Goal: Download file/media

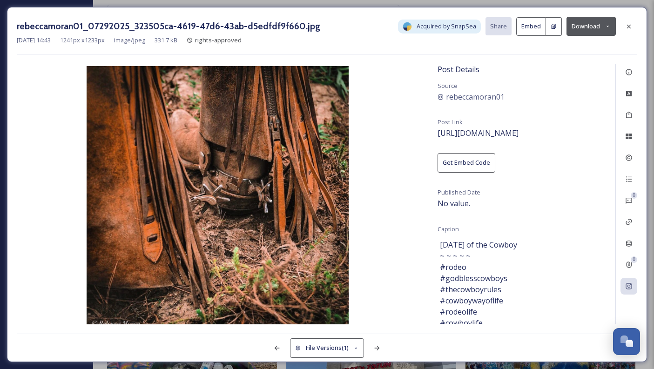
scroll to position [4008, 0]
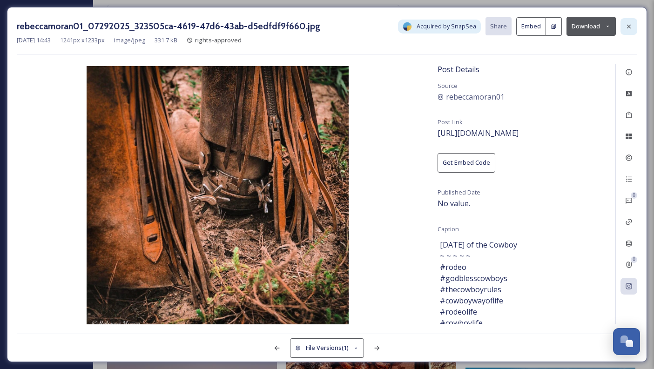
click at [633, 25] on div at bounding box center [628, 26] width 17 height 17
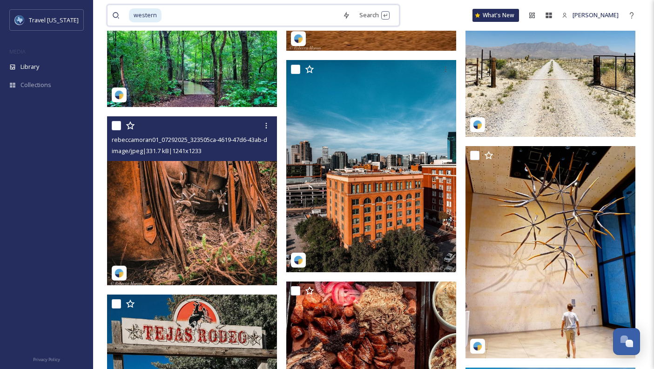
click at [281, 13] on input at bounding box center [249, 15] width 175 height 20
type input "w"
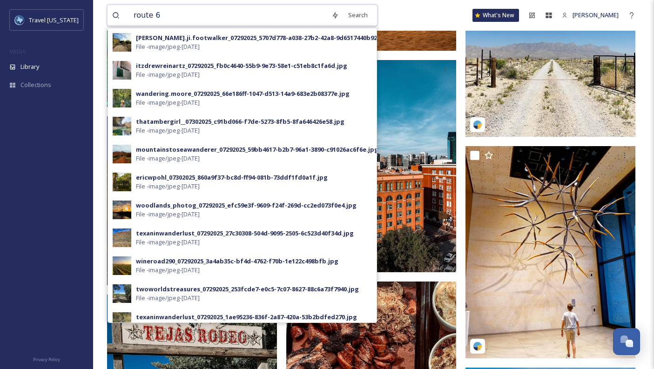
type input "route 66"
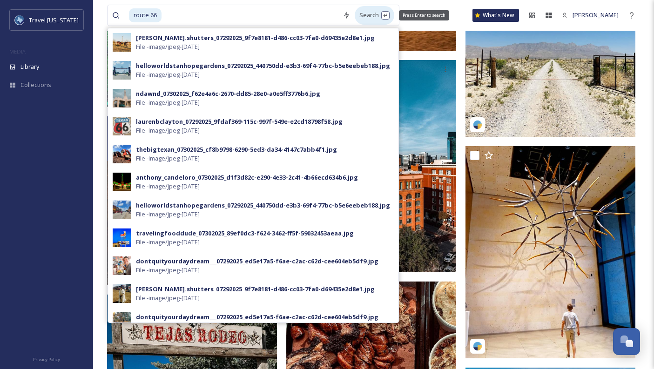
click at [355, 15] on div "Search Press Enter to search" at bounding box center [375, 15] width 40 height 18
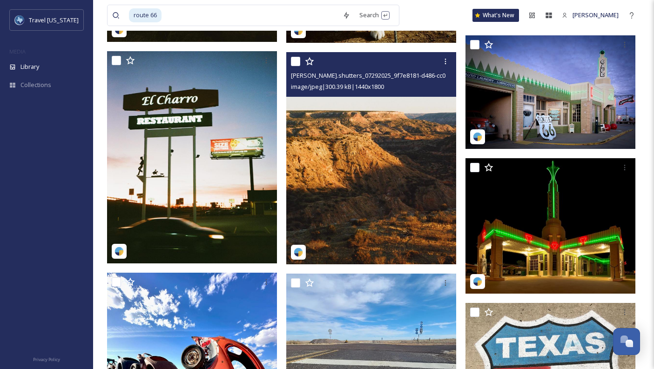
scroll to position [1832, 0]
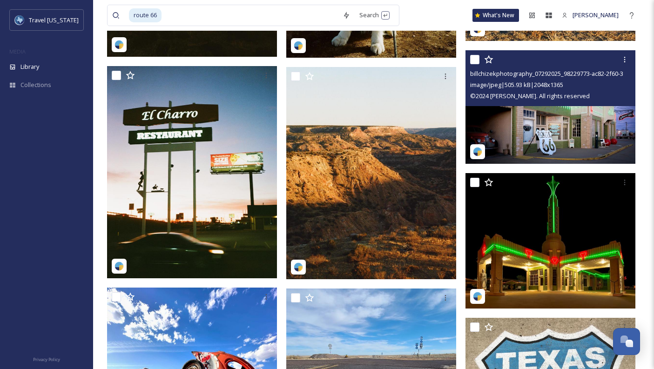
click at [568, 133] on img at bounding box center [550, 107] width 170 height 114
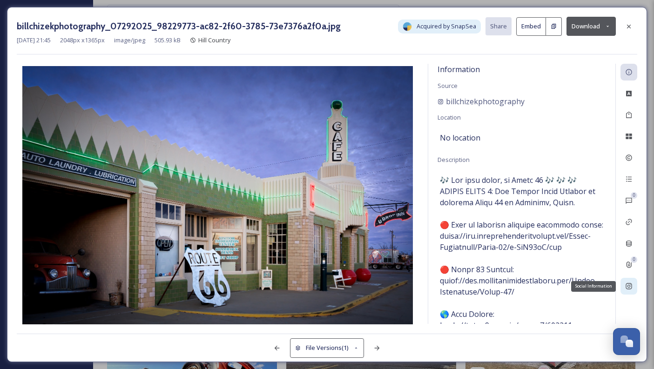
click at [634, 290] on div "Social Information" at bounding box center [628, 286] width 17 height 17
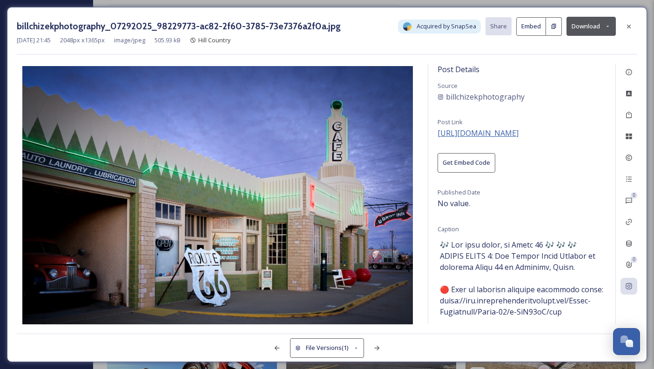
click at [472, 128] on span "https://instagram.com/p/C-r9UsHBcnU" at bounding box center [477, 133] width 81 height 10
click at [582, 26] on button "Download" at bounding box center [590, 26] width 49 height 19
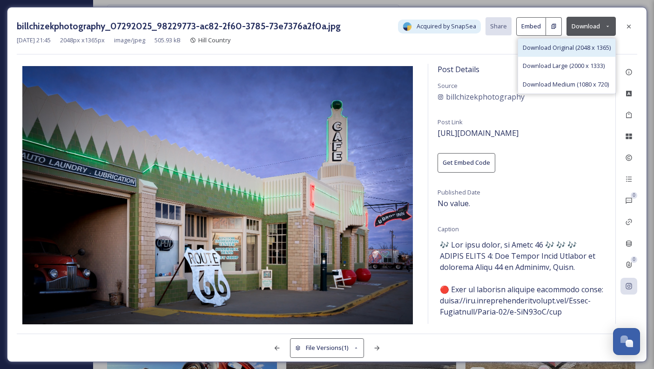
click at [591, 50] on span "Download Original (2048 x 1365)" at bounding box center [567, 47] width 88 height 9
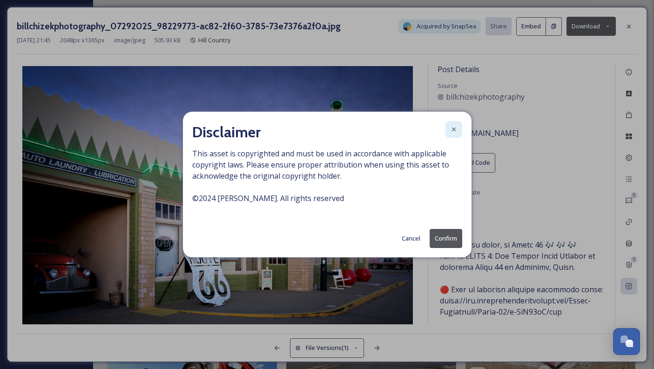
click at [451, 129] on icon at bounding box center [453, 129] width 7 height 7
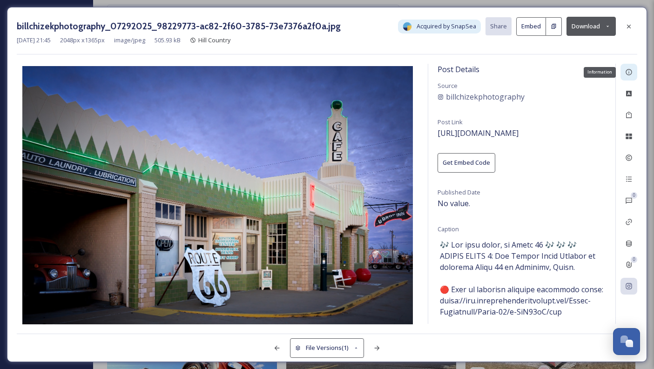
click at [631, 71] on icon at bounding box center [628, 71] width 7 height 7
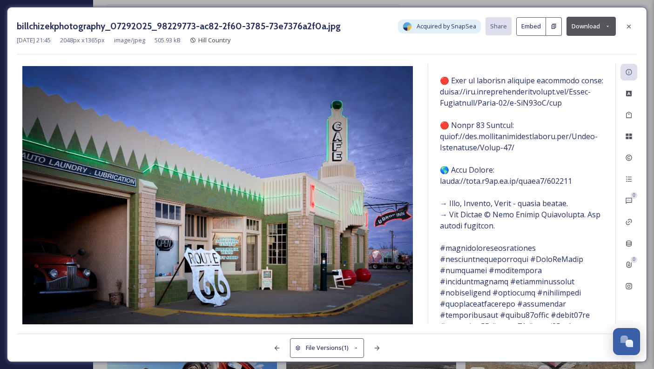
scroll to position [190, 0]
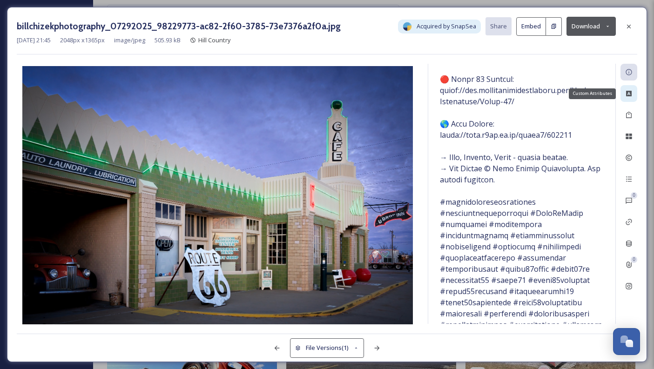
click at [632, 97] on icon at bounding box center [628, 93] width 7 height 7
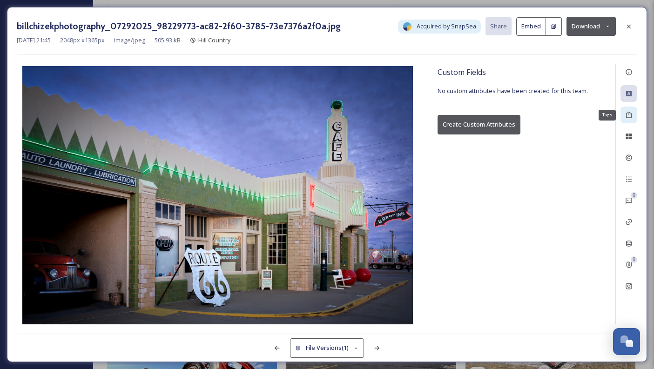
click at [633, 116] on div "Tags" at bounding box center [628, 115] width 17 height 17
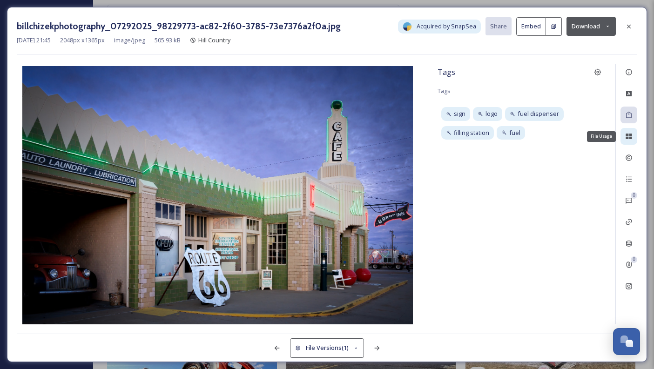
click at [630, 142] on div "File Usage" at bounding box center [628, 136] width 17 height 17
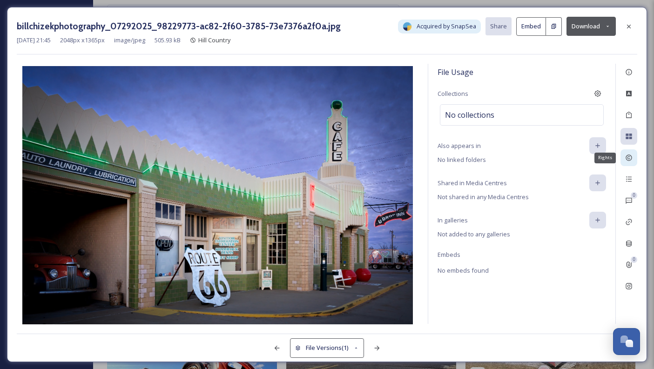
click at [629, 155] on icon at bounding box center [628, 157] width 7 height 7
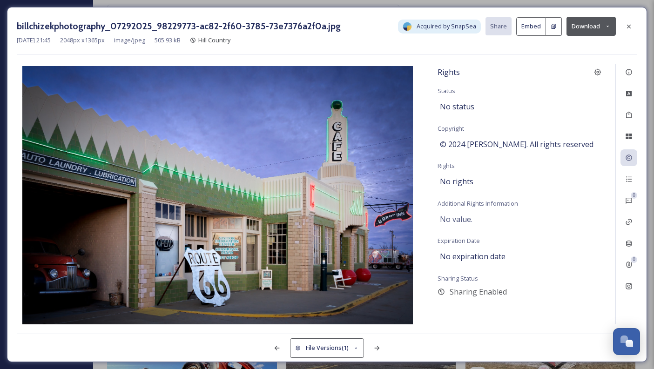
drag, startPoint x: 633, startPoint y: 28, endPoint x: 630, endPoint y: 37, distance: 8.8
click at [633, 28] on div at bounding box center [628, 26] width 17 height 17
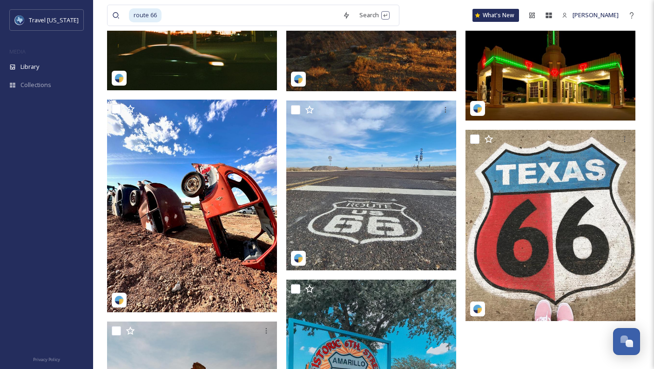
scroll to position [2031, 0]
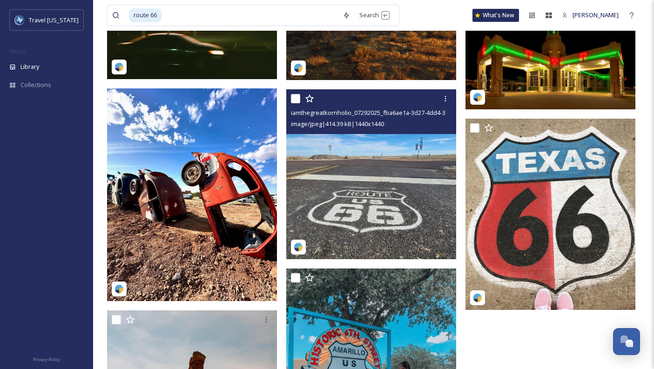
click at [381, 201] on img at bounding box center [371, 174] width 170 height 170
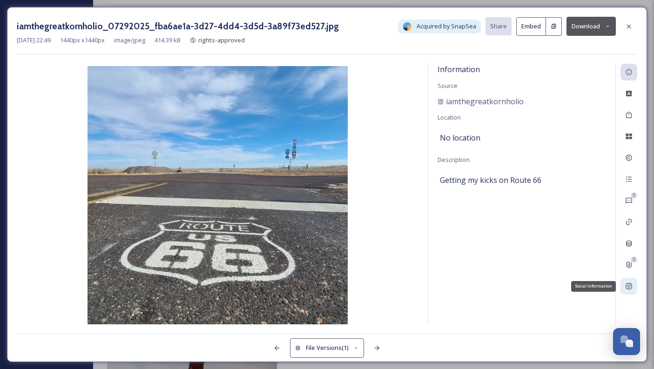
click at [629, 284] on icon at bounding box center [628, 285] width 7 height 7
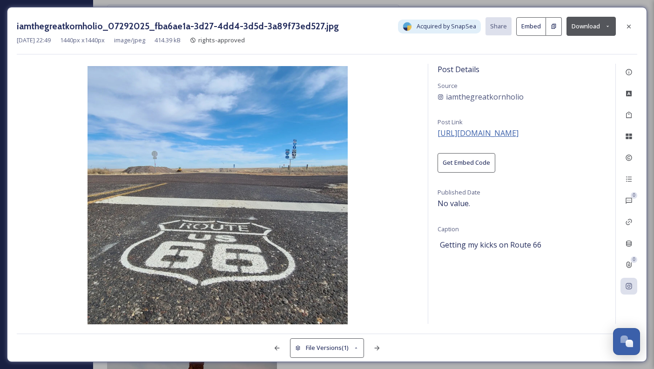
click at [497, 134] on span "https://instagram.com/p/CmmuaT1ujJb" at bounding box center [477, 133] width 81 height 10
click at [632, 26] on div at bounding box center [628, 26] width 17 height 17
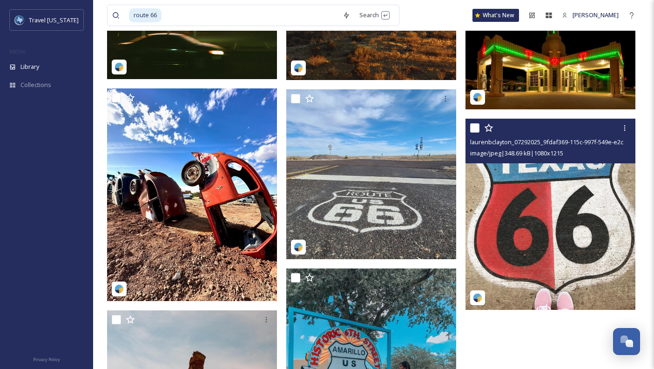
click at [529, 236] on img at bounding box center [550, 214] width 170 height 191
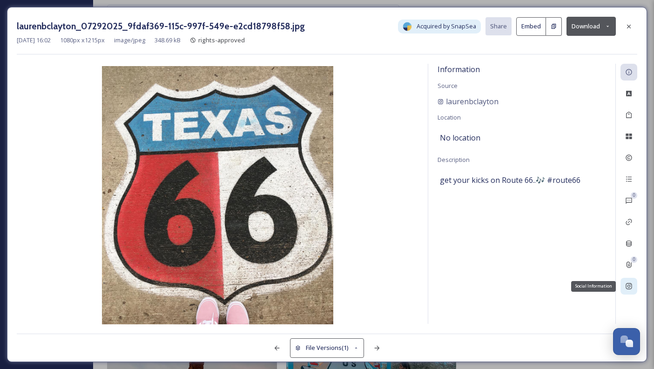
click at [632, 284] on div "Social Information" at bounding box center [628, 286] width 17 height 17
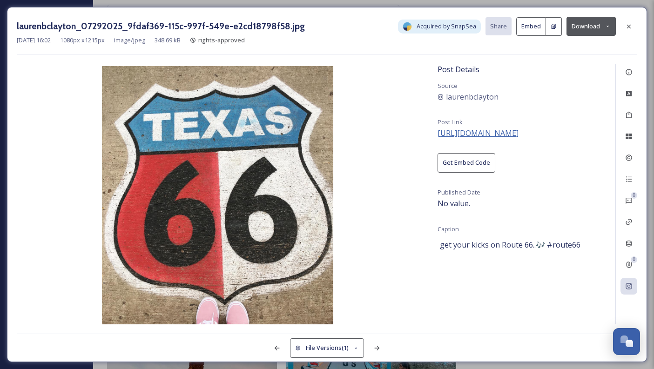
click at [485, 135] on span "https://instagram.com/p/BnXYK6pgSzb" at bounding box center [477, 133] width 81 height 10
click at [582, 28] on button "Download" at bounding box center [590, 26] width 49 height 19
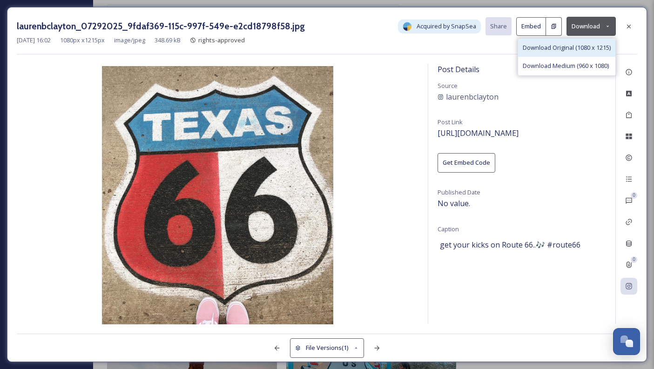
click at [569, 52] on div "Download Original (1080 x 1215)" at bounding box center [566, 48] width 97 height 18
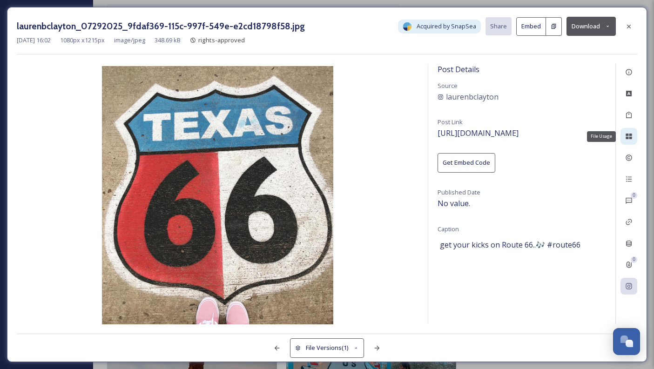
click at [631, 135] on icon at bounding box center [628, 137] width 6 height 6
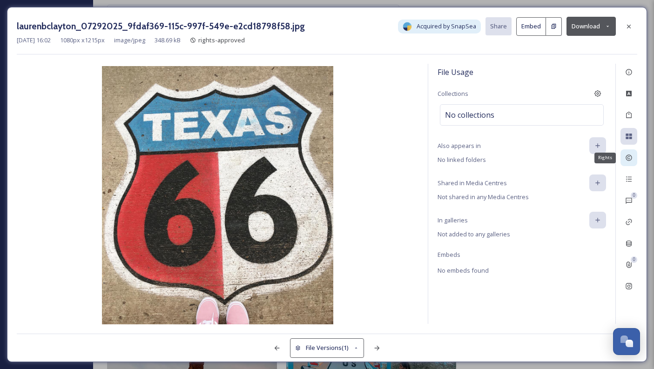
click at [633, 157] on div "Rights" at bounding box center [628, 157] width 17 height 17
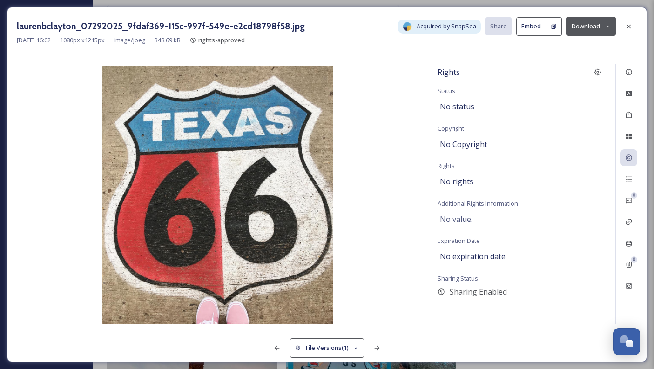
click at [619, 27] on div "laurenbclayton_07292025_9fdaf369-115c-997f-549e-e2cd18798f58.jpg Acquired by Sn…" at bounding box center [327, 26] width 620 height 19
click at [628, 26] on icon at bounding box center [628, 26] width 7 height 7
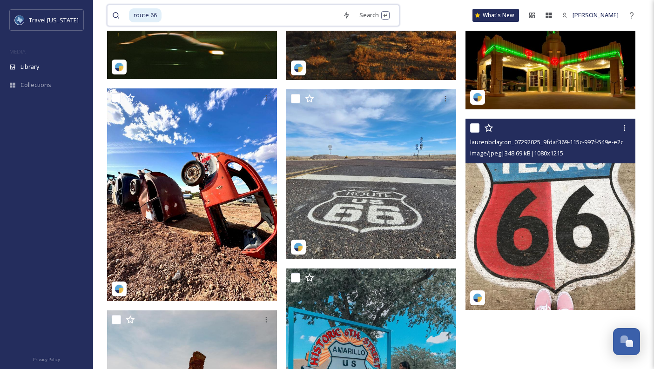
click at [273, 20] on input at bounding box center [249, 15] width 175 height 20
type input "r"
paste input "ortWorth Botanical Garden"
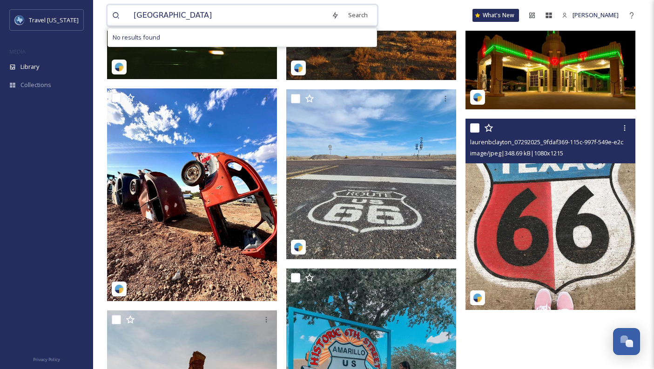
click at [134, 15] on input "ortWorth Botanical Garden" at bounding box center [228, 15] width 198 height 20
type input "fort Worth Botanical Garden"
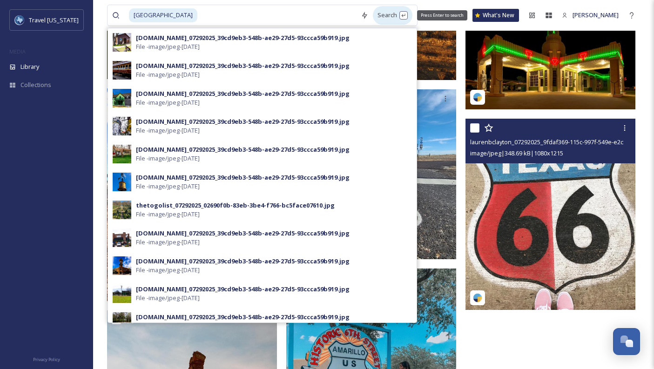
click at [390, 17] on div "Search Press Enter to search" at bounding box center [393, 15] width 40 height 18
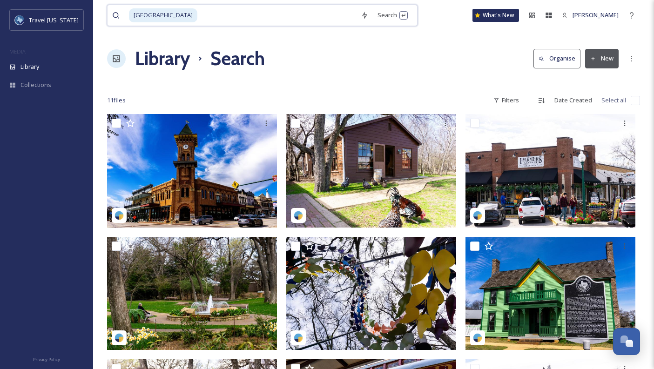
click at [261, 13] on input at bounding box center [277, 15] width 158 height 20
type input "f"
paste input "Gruene Hall"
type input "Gruene Hall"
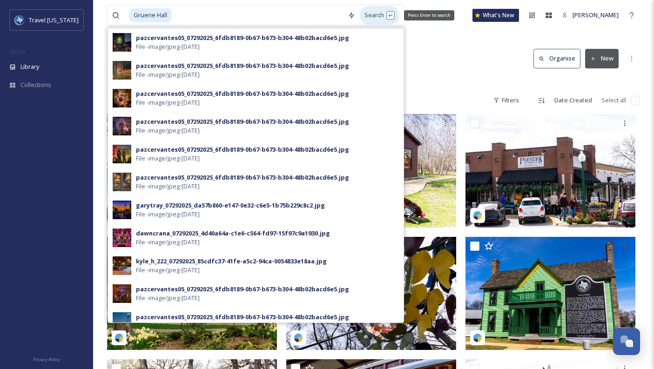
click at [361, 17] on div "Search Press Enter to search" at bounding box center [380, 15] width 40 height 18
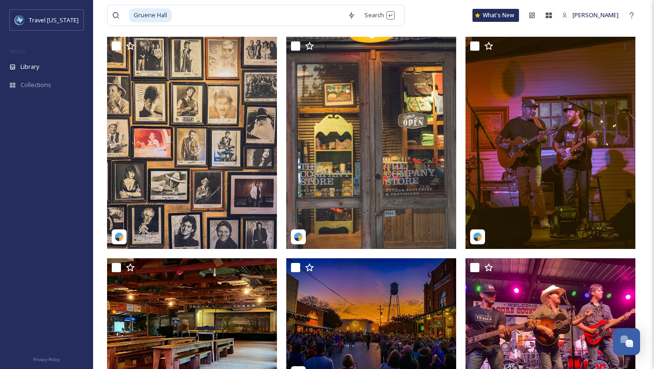
scroll to position [571, 0]
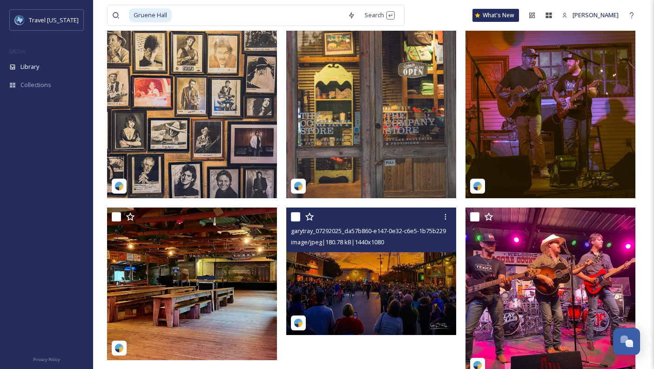
click at [360, 281] on img at bounding box center [371, 272] width 170 height 128
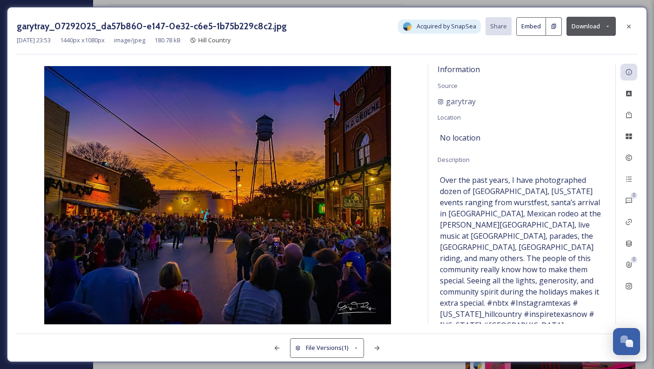
drag, startPoint x: 632, startPoint y: 23, endPoint x: 608, endPoint y: 53, distance: 38.0
click at [632, 23] on icon at bounding box center [628, 26] width 7 height 7
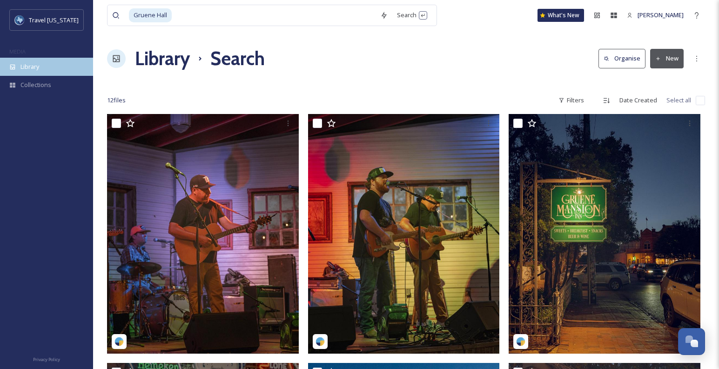
click at [62, 63] on div "Library" at bounding box center [46, 67] width 93 height 18
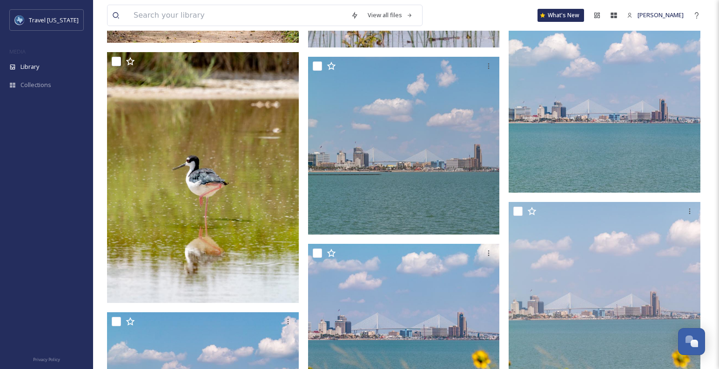
scroll to position [1035, 0]
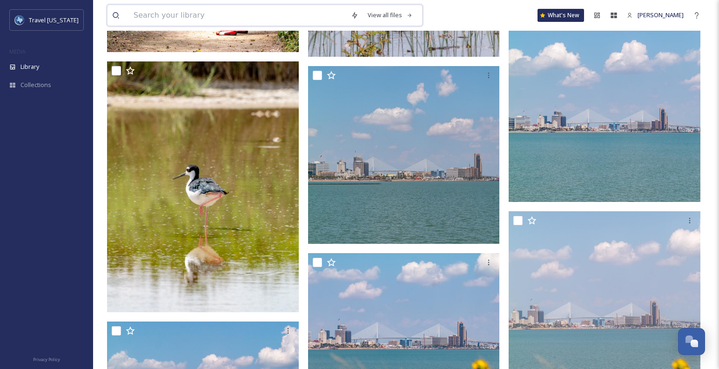
click at [208, 17] on input at bounding box center [237, 15] width 217 height 20
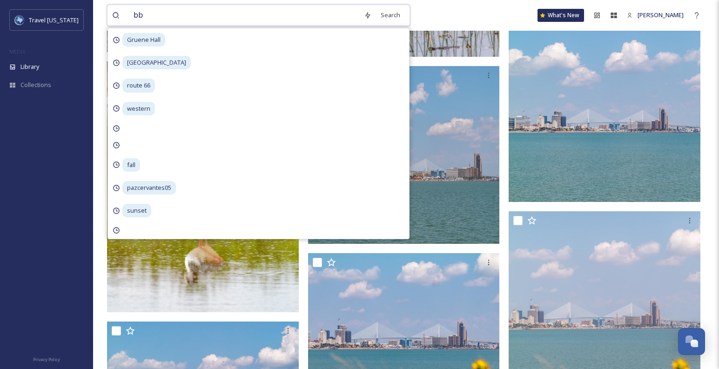
type input "bbq"
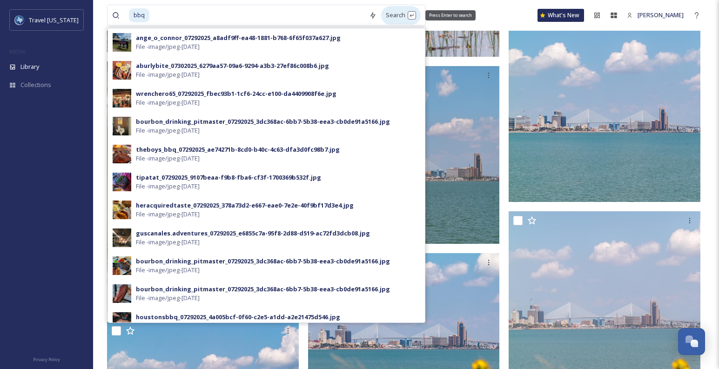
click at [381, 14] on div "Search Press Enter to search" at bounding box center [401, 15] width 40 height 18
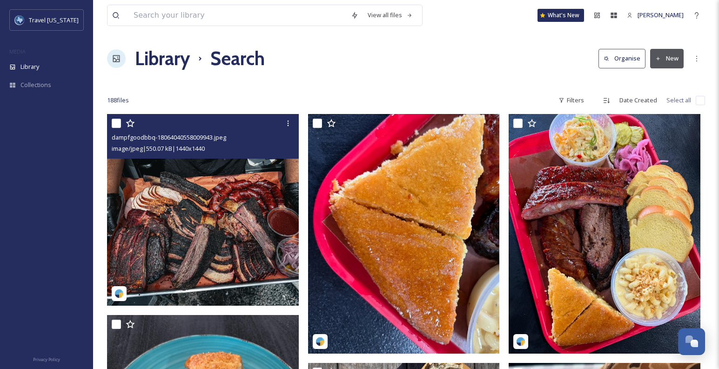
click at [196, 228] on img at bounding box center [203, 210] width 192 height 192
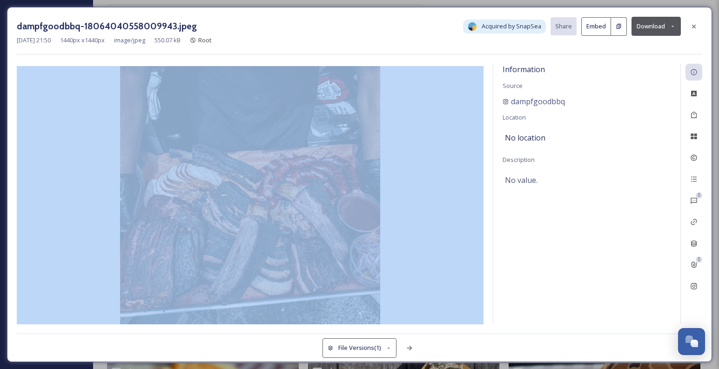
click at [423, 164] on img at bounding box center [250, 196] width 467 height 260
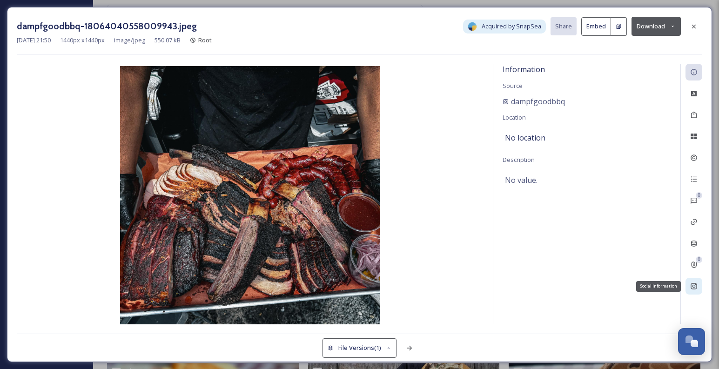
click at [653, 287] on icon at bounding box center [693, 285] width 7 height 7
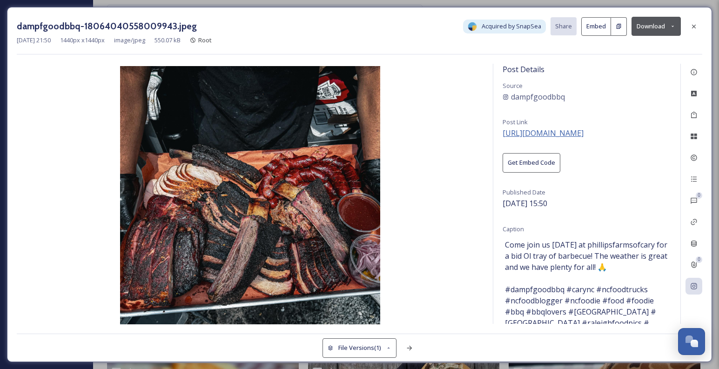
click at [584, 134] on span "https://www.instagram.com/p/DNs5UI4XKri/" at bounding box center [543, 133] width 81 height 10
drag, startPoint x: 698, startPoint y: 27, endPoint x: 699, endPoint y: 33, distance: 6.7
click at [653, 27] on div at bounding box center [693, 26] width 17 height 17
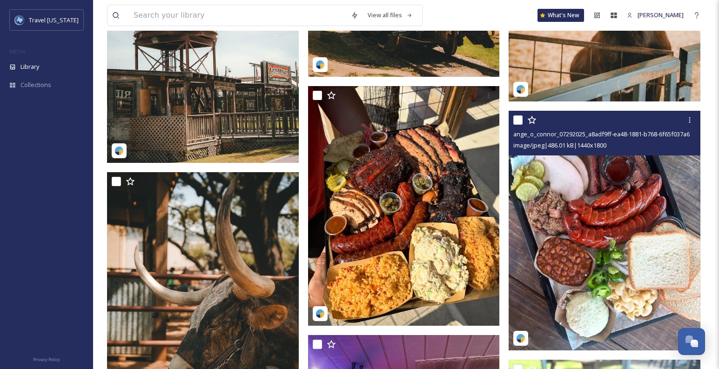
scroll to position [3286, 0]
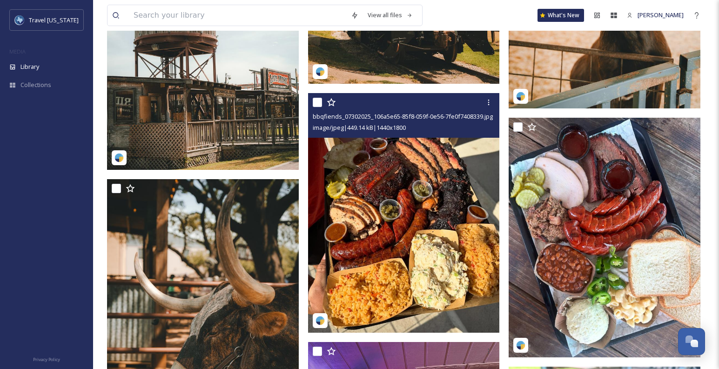
click at [388, 227] on img at bounding box center [404, 213] width 192 height 240
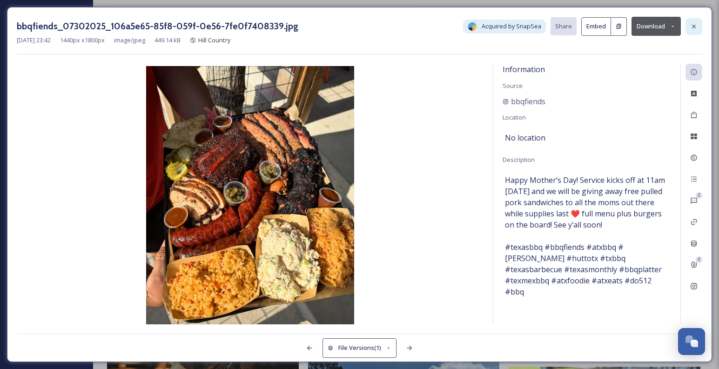
click at [653, 26] on icon at bounding box center [693, 26] width 7 height 7
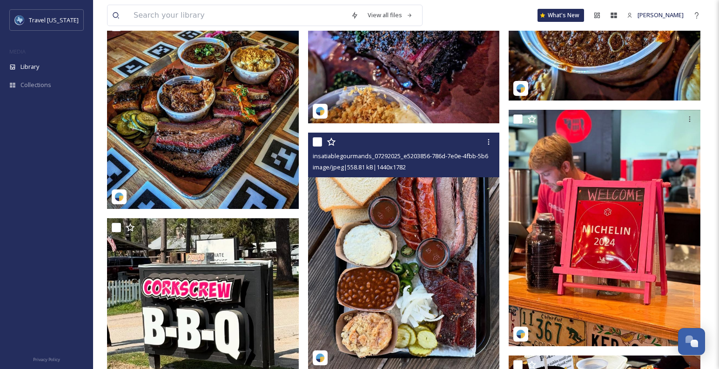
scroll to position [5037, 0]
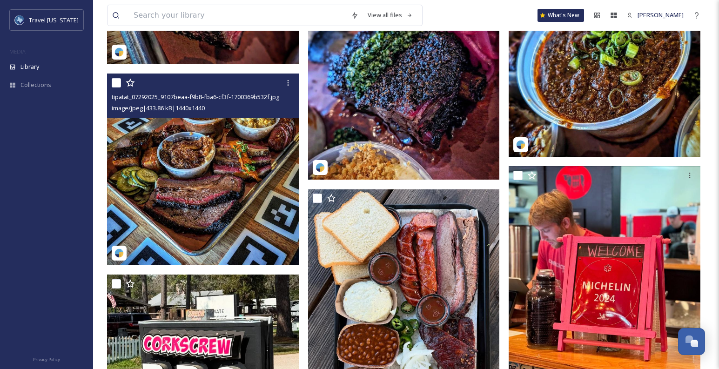
click at [206, 133] on img at bounding box center [203, 170] width 192 height 192
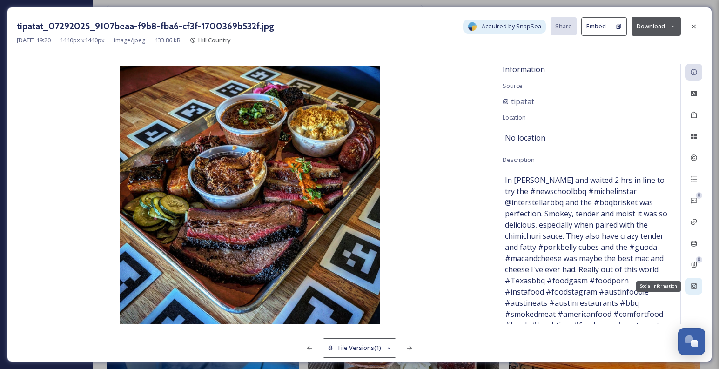
click at [653, 291] on div "Social Information" at bounding box center [693, 286] width 17 height 17
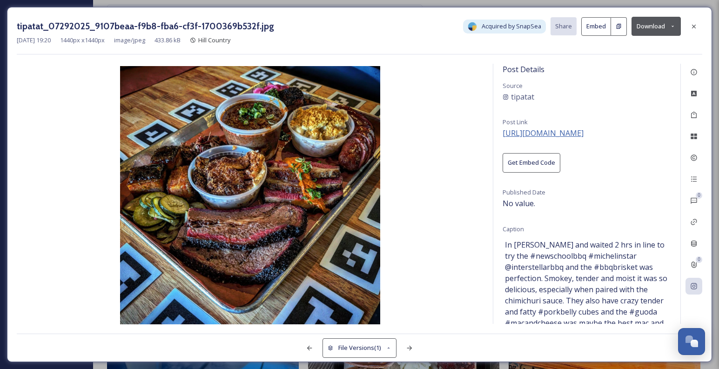
click at [564, 131] on span "https://instagram.com/p/DHDtWL9Of-t" at bounding box center [543, 133] width 81 height 10
click at [647, 26] on button "Download" at bounding box center [655, 26] width 49 height 19
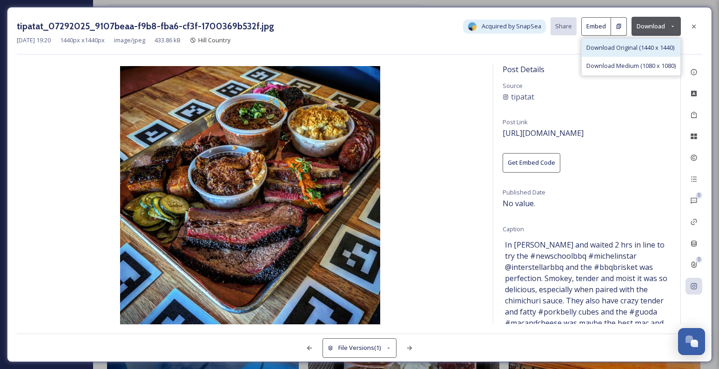
click at [614, 48] on span "Download Original (1440 x 1440)" at bounding box center [630, 47] width 88 height 9
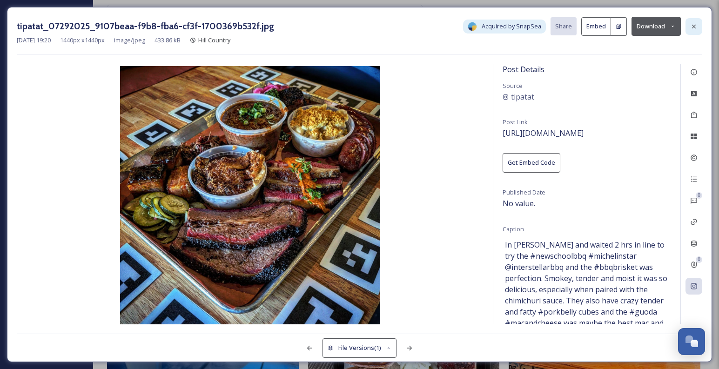
click at [653, 22] on div at bounding box center [693, 26] width 17 height 17
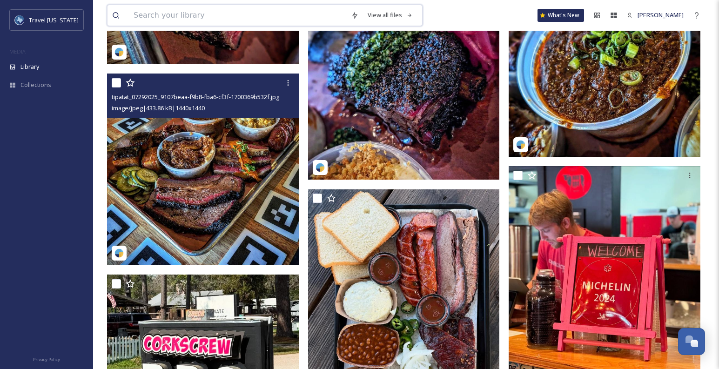
click at [285, 14] on input at bounding box center [237, 15] width 217 height 20
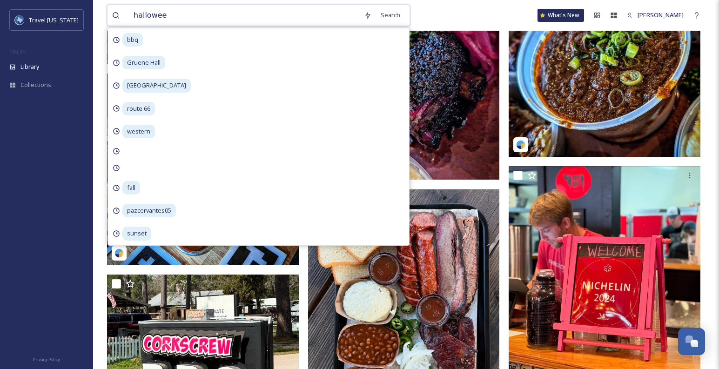
type input "halloween"
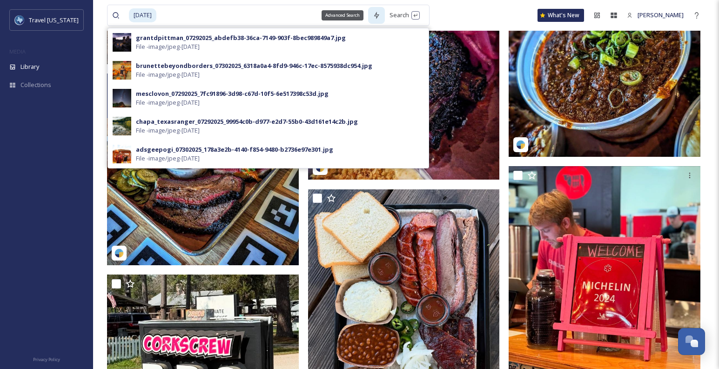
click at [376, 11] on div "Advanced Search" at bounding box center [376, 15] width 17 height 17
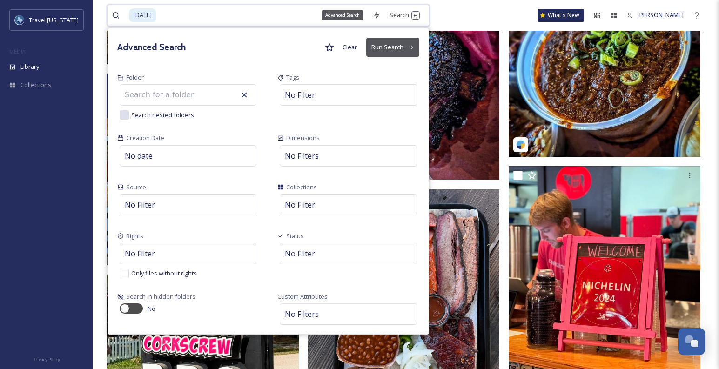
click at [326, 17] on input at bounding box center [262, 15] width 211 height 20
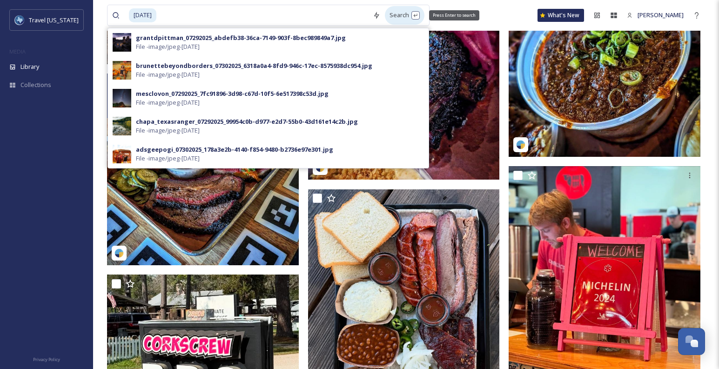
click at [395, 20] on div "Search Press Enter to search" at bounding box center [405, 15] width 40 height 18
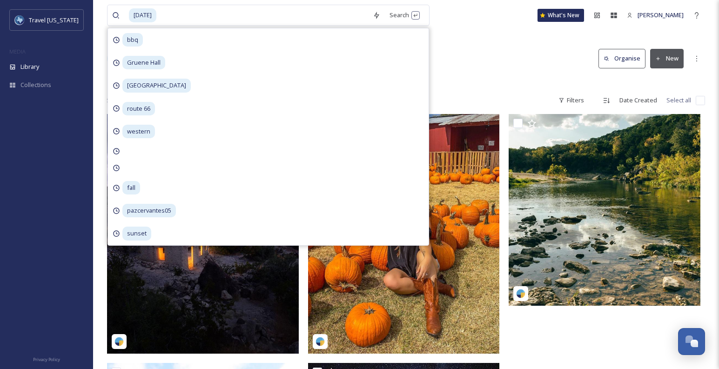
click at [495, 57] on div "Library Search Organise New" at bounding box center [406, 59] width 598 height 28
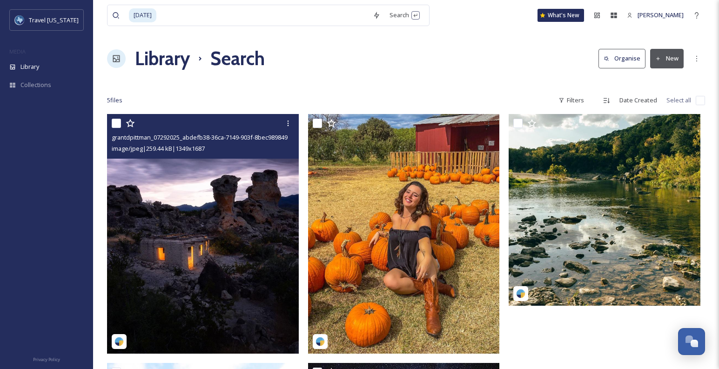
click at [208, 210] on img at bounding box center [203, 234] width 192 height 240
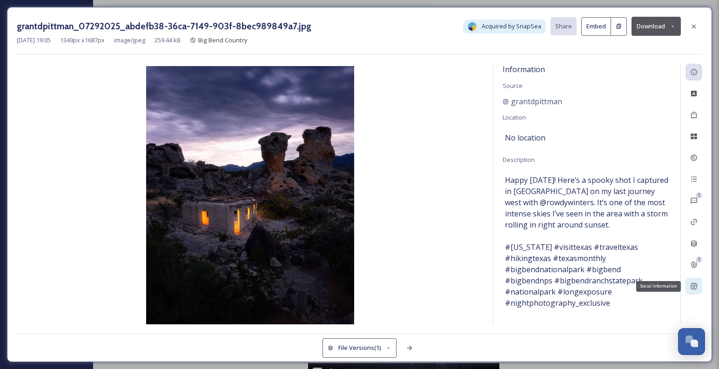
click at [653, 285] on div "Social Information" at bounding box center [693, 286] width 17 height 17
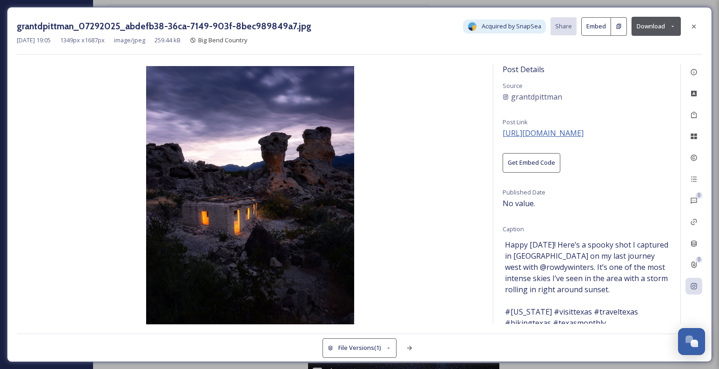
click at [584, 133] on span "https://instagram.com/p/CkYmwNou5MG" at bounding box center [543, 133] width 81 height 10
drag, startPoint x: 695, startPoint y: 26, endPoint x: 636, endPoint y: 27, distance: 58.6
click at [636, 21] on div "grantdpittman_07292025_abdefb38-36ca-7149-903f-8bec989849a7.jpg Acquired by Sna…" at bounding box center [359, 26] width 685 height 19
click at [642, 27] on button "Download" at bounding box center [655, 26] width 49 height 19
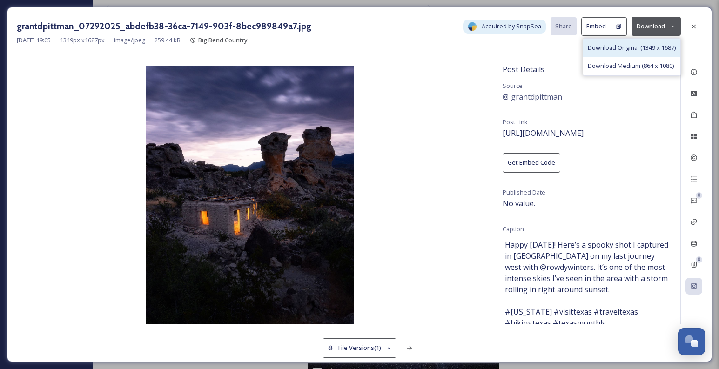
click at [638, 48] on span "Download Original (1349 x 1687)" at bounding box center [632, 47] width 88 height 9
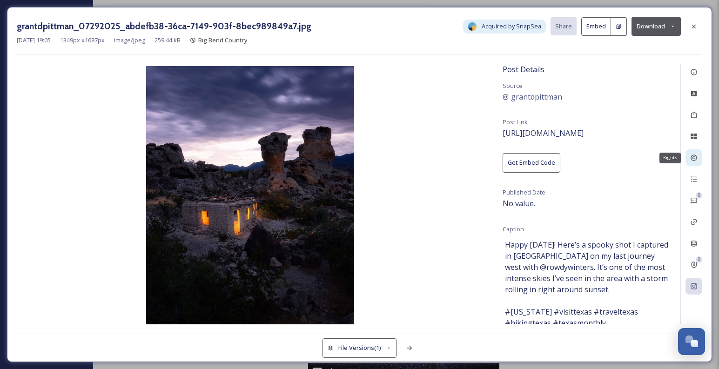
click at [653, 156] on icon at bounding box center [693, 157] width 7 height 7
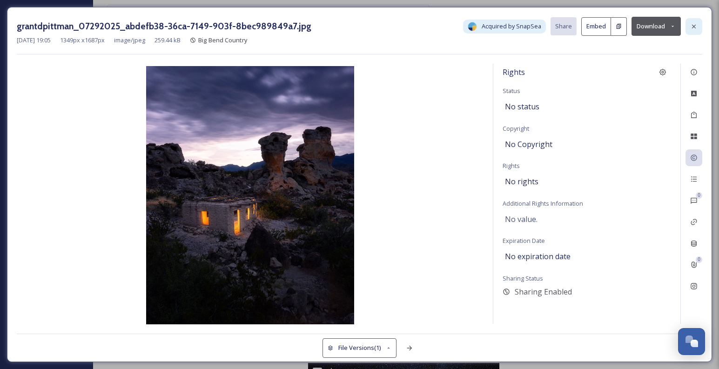
click at [653, 26] on icon at bounding box center [693, 26] width 7 height 7
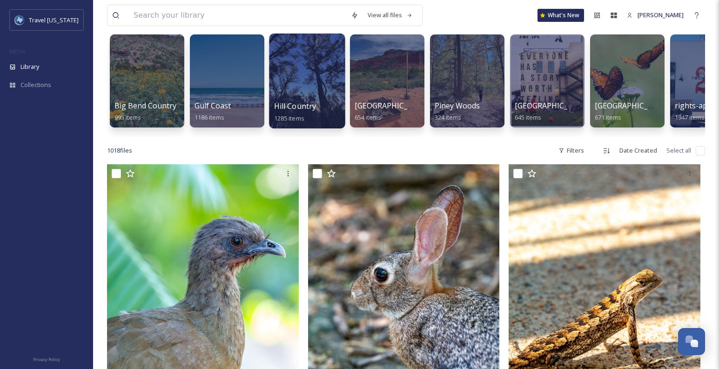
scroll to position [82, 0]
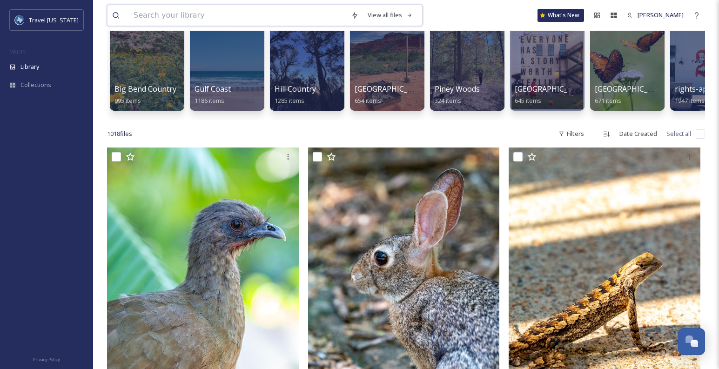
click at [208, 12] on input at bounding box center [237, 15] width 217 height 20
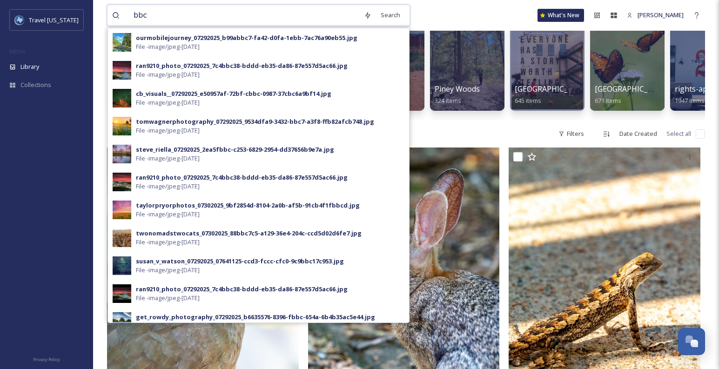
click at [256, 12] on input "bbc" at bounding box center [244, 15] width 230 height 20
click at [256, 13] on input "bbc" at bounding box center [244, 15] width 230 height 20
paste input "@tipatat"
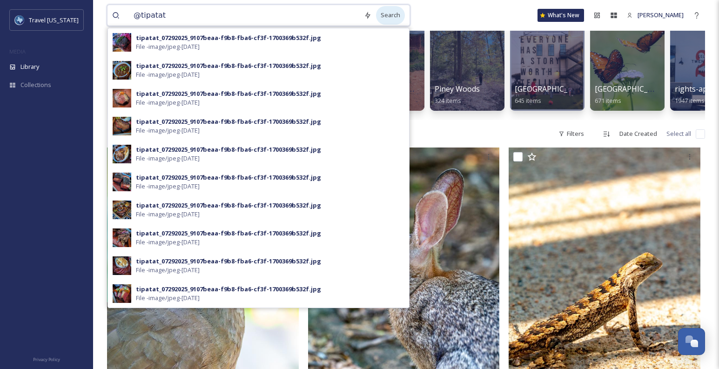
type input "@tipatat"
click at [383, 17] on div "Search" at bounding box center [390, 15] width 29 height 18
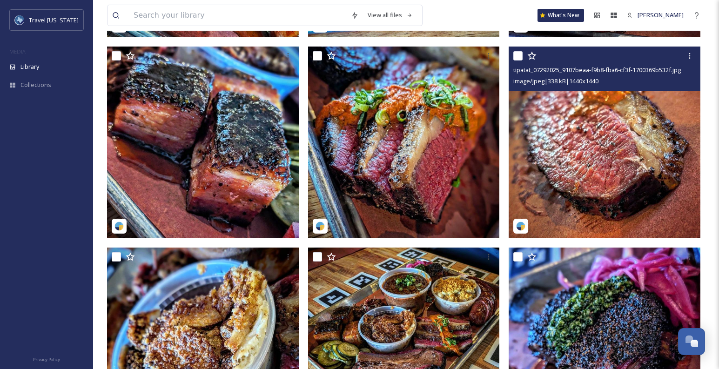
scroll to position [345, 0]
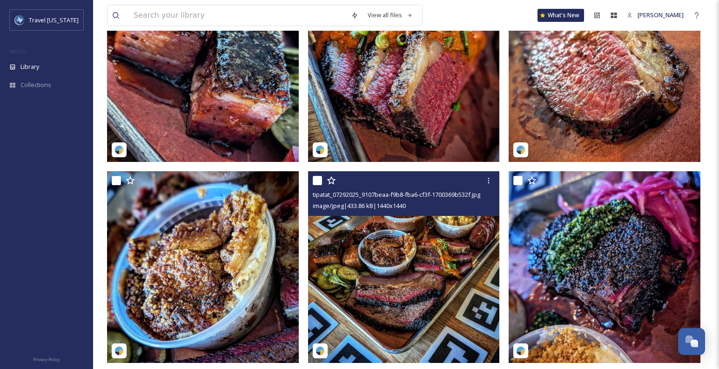
click at [411, 266] on img at bounding box center [404, 267] width 192 height 192
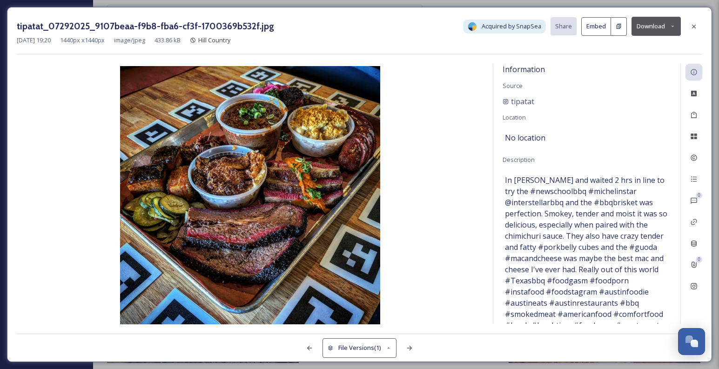
scroll to position [4, 0]
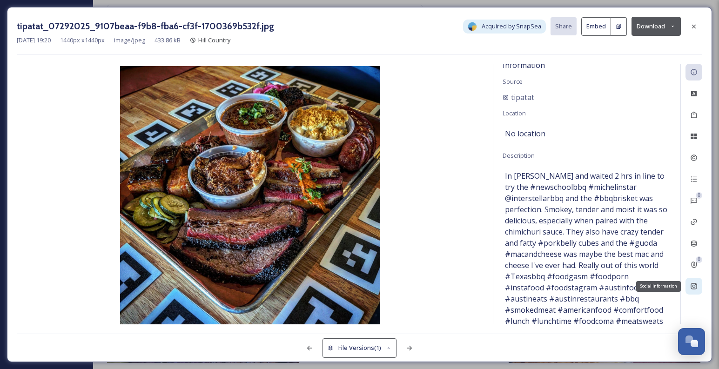
click at [653, 291] on div "Social Information" at bounding box center [693, 286] width 17 height 17
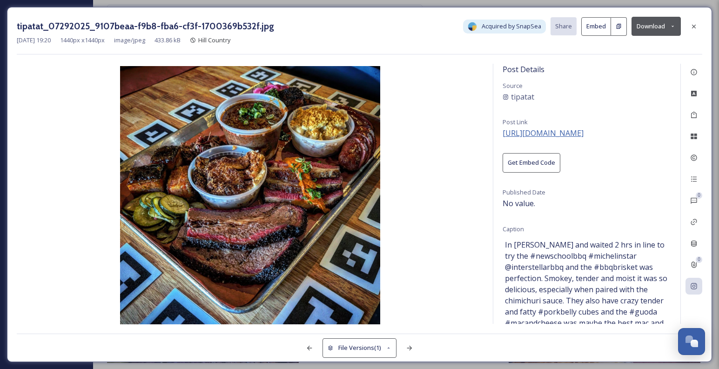
click at [563, 127] on div "Post Details Source tipatat Post Link https://instagram.com/p/DHDtWL9Of-t Get E…" at bounding box center [586, 194] width 187 height 260
click at [568, 135] on span "https://instagram.com/p/DHDtWL9Of-t" at bounding box center [543, 133] width 81 height 10
click at [653, 27] on icon at bounding box center [694, 26] width 4 height 4
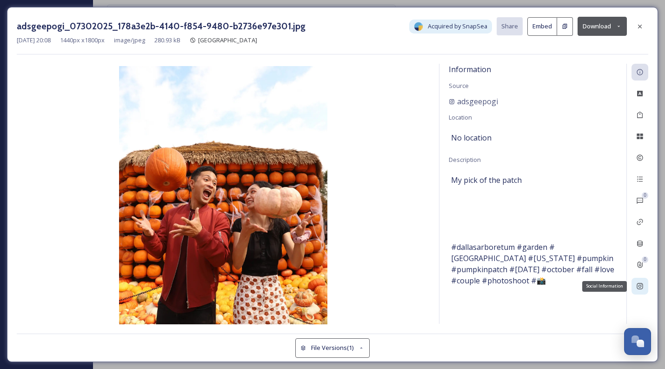
click at [643, 291] on div "Social Information" at bounding box center [640, 286] width 17 height 17
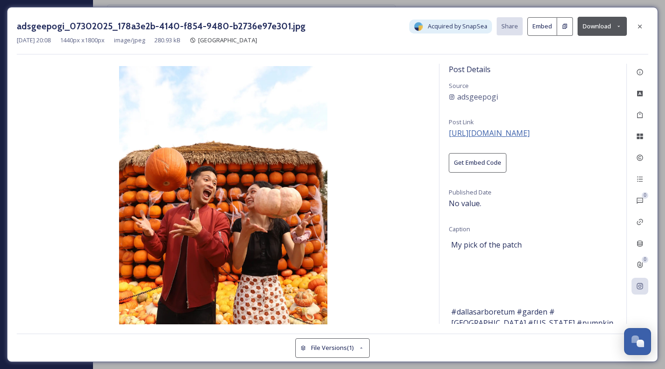
click at [501, 135] on span "https://instagram.com/p/CU6JdmPgj-h" at bounding box center [489, 133] width 81 height 10
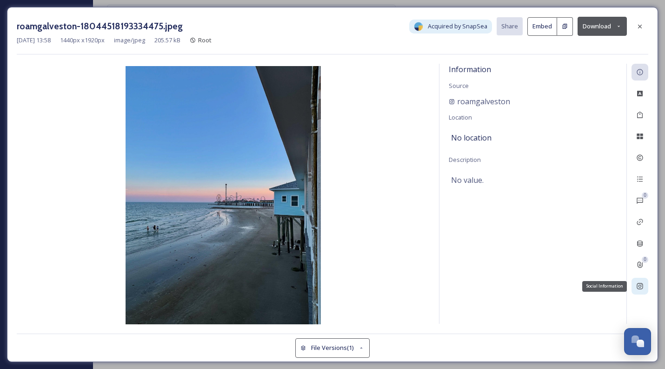
click at [642, 284] on icon at bounding box center [640, 286] width 6 height 6
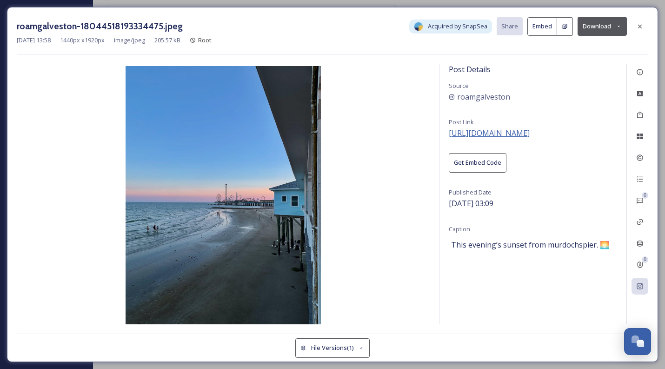
click at [530, 129] on span "https://www.instagram.com/p/DNjz0JkMslz/" at bounding box center [489, 133] width 81 height 10
click at [642, 29] on icon at bounding box center [640, 26] width 7 height 7
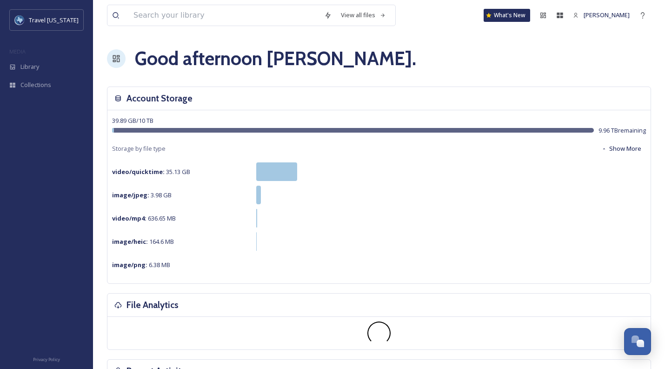
click at [192, 26] on div "View all files What's New Rebecca O'Sullivan" at bounding box center [379, 15] width 544 height 31
click at [181, 14] on input at bounding box center [224, 15] width 191 height 20
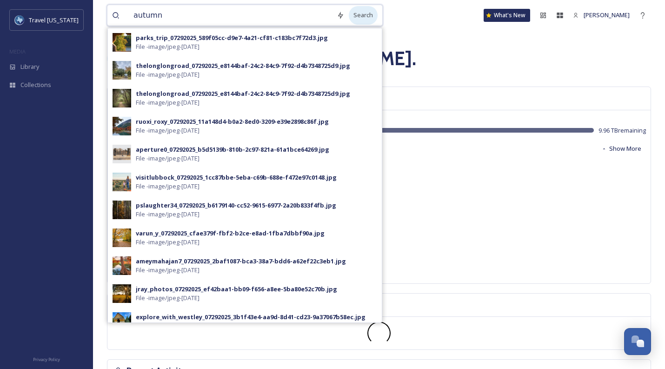
type input "autumn"
click at [349, 15] on div "Search" at bounding box center [363, 15] width 29 height 18
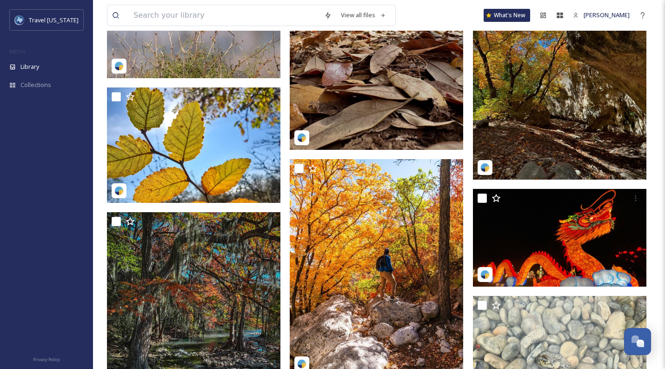
scroll to position [517, 0]
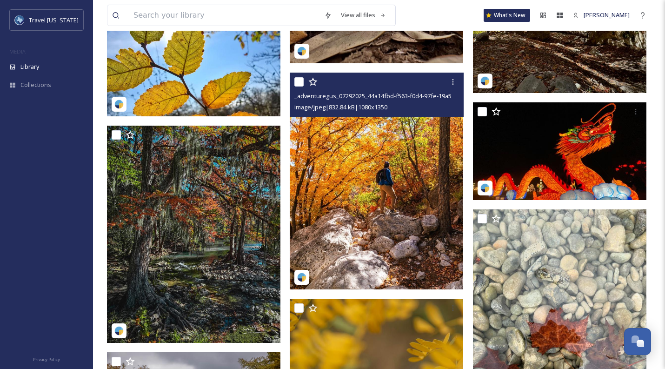
click at [362, 190] on img at bounding box center [377, 181] width 174 height 217
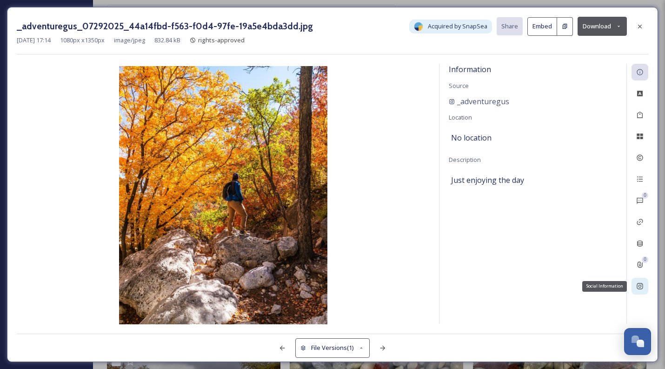
click at [640, 279] on div "Social Information" at bounding box center [640, 286] width 17 height 17
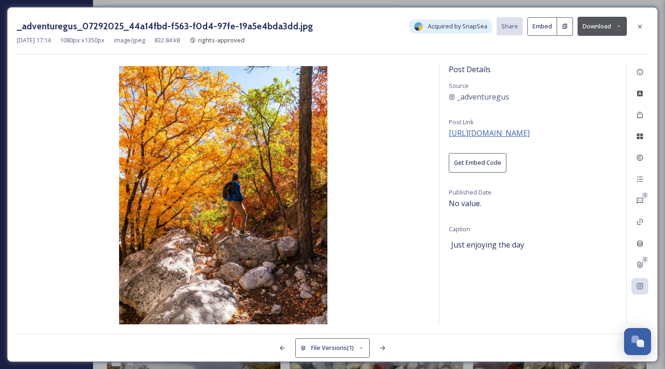
click at [514, 128] on span "https://instagram.com/p/DCkThriS8n6" at bounding box center [489, 133] width 81 height 10
click at [644, 26] on icon at bounding box center [640, 26] width 7 height 7
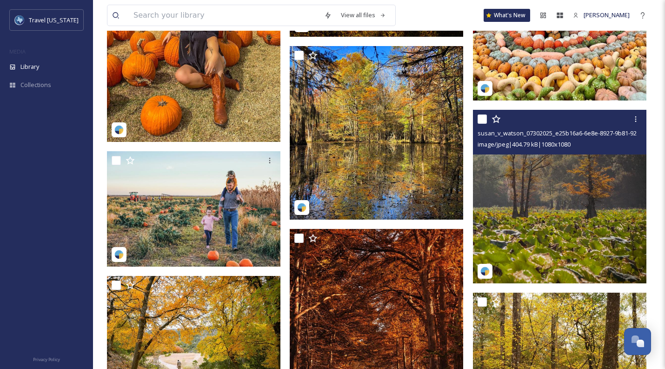
scroll to position [5148, 0]
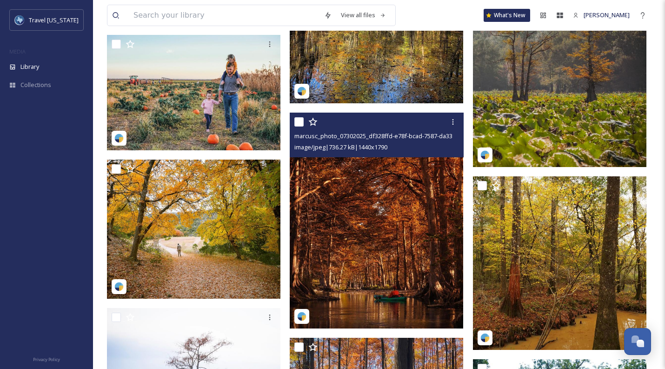
click at [387, 223] on img at bounding box center [377, 221] width 174 height 216
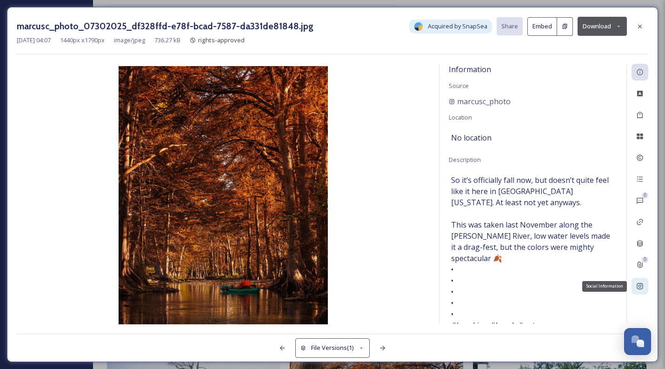
click at [642, 282] on icon at bounding box center [640, 285] width 7 height 7
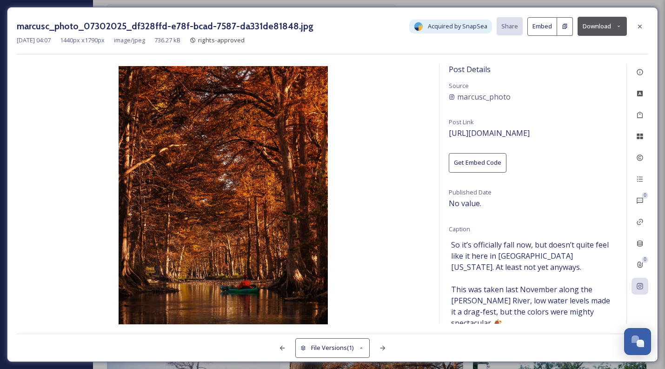
click at [639, 29] on icon at bounding box center [640, 26] width 7 height 7
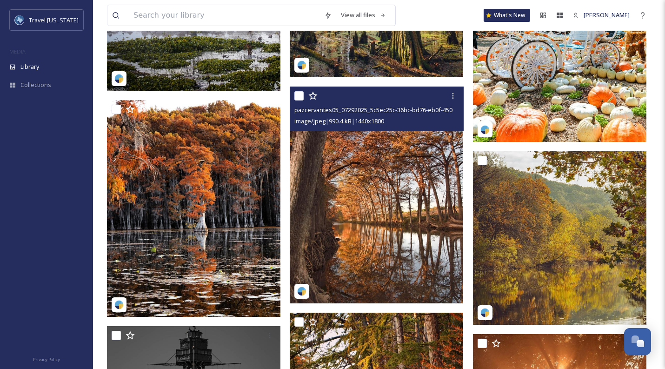
scroll to position [5583, 0]
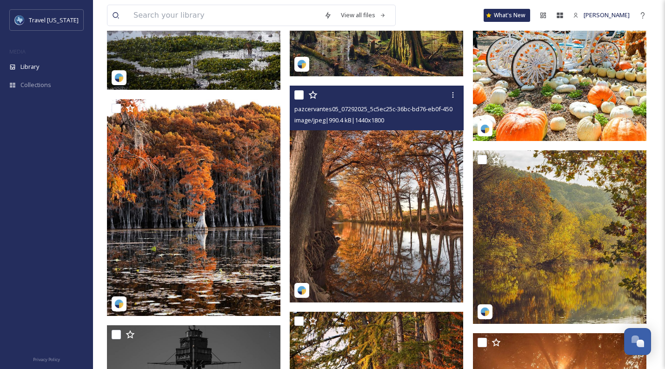
click at [394, 210] on img at bounding box center [377, 194] width 174 height 217
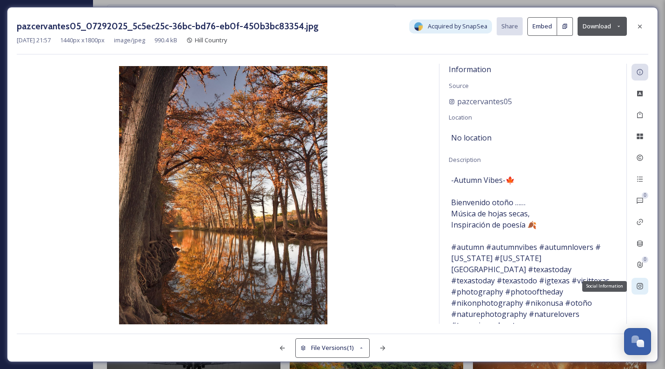
click at [636, 283] on div "Social Information" at bounding box center [640, 286] width 17 height 17
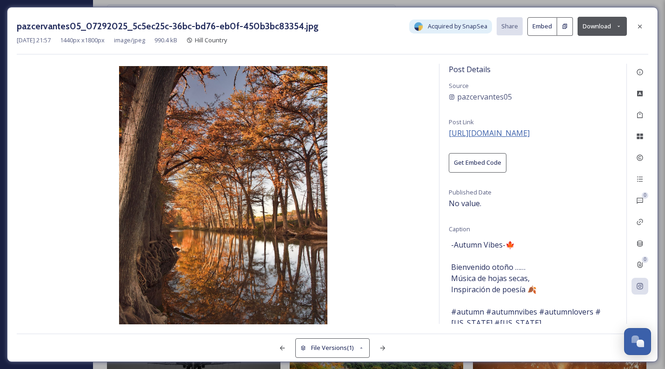
click at [502, 131] on span "https://instagram.com/p/CWUVYcbtgv8" at bounding box center [489, 133] width 81 height 10
click at [551, 96] on div "pazcervantes05" at bounding box center [533, 96] width 168 height 11
drag, startPoint x: 477, startPoint y: 105, endPoint x: 457, endPoint y: 100, distance: 19.8
click at [457, 100] on div "Post Details Source pazcervantes05 Post Link https://instagram.com/p/CWUVYcbtgv…" at bounding box center [533, 194] width 187 height 260
copy span "pazcervantes05"
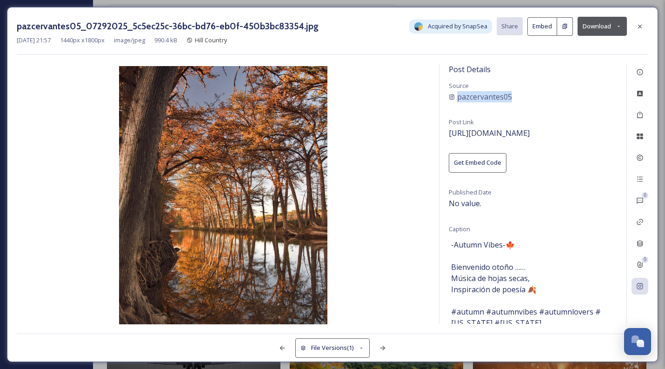
click at [599, 28] on button "Download" at bounding box center [602, 26] width 49 height 19
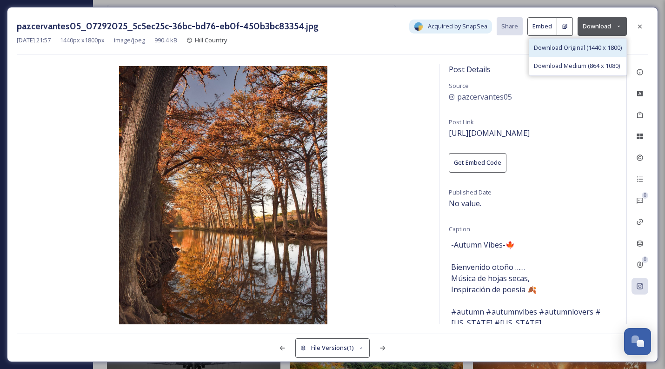
click at [570, 50] on span "Download Original (1440 x 1800)" at bounding box center [578, 47] width 88 height 9
